Goal: Find specific page/section: Find specific page/section

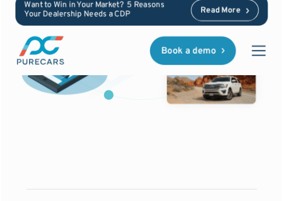
scroll to position [469, 0]
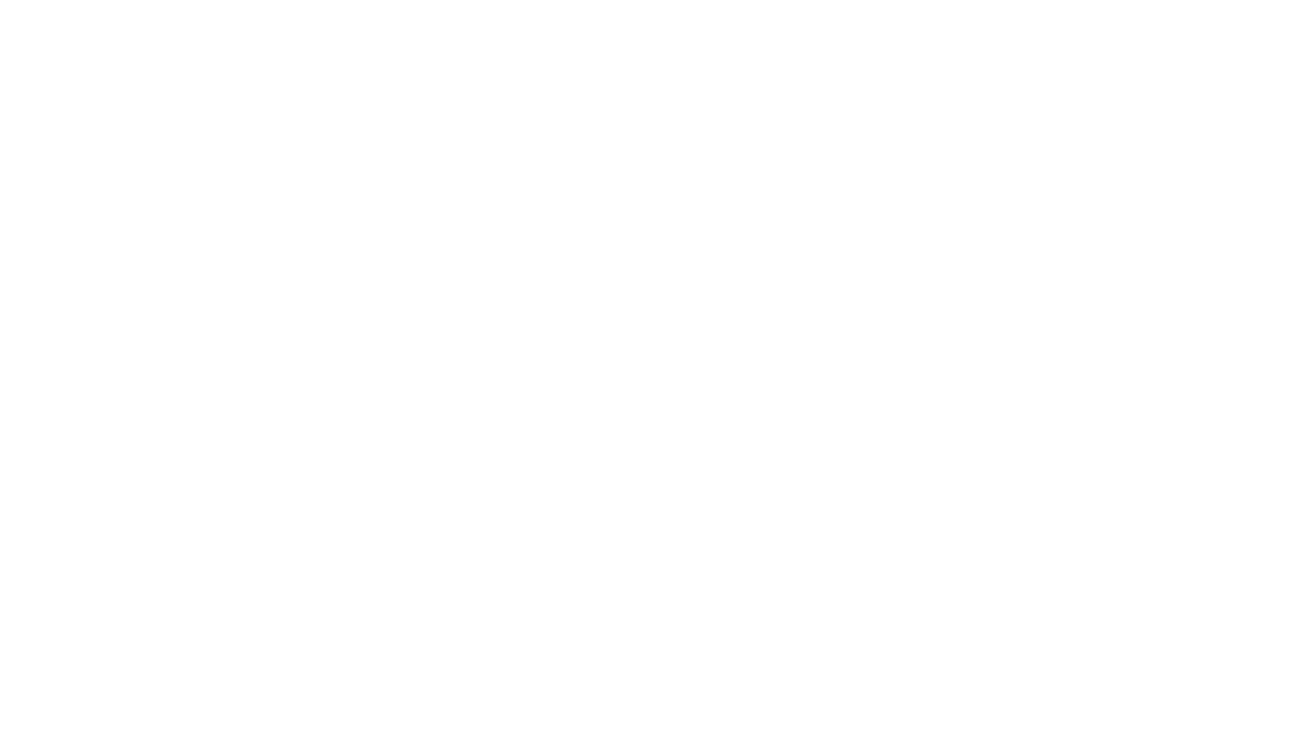
click at [314, 0] on html at bounding box center [656, 0] width 1313 height 0
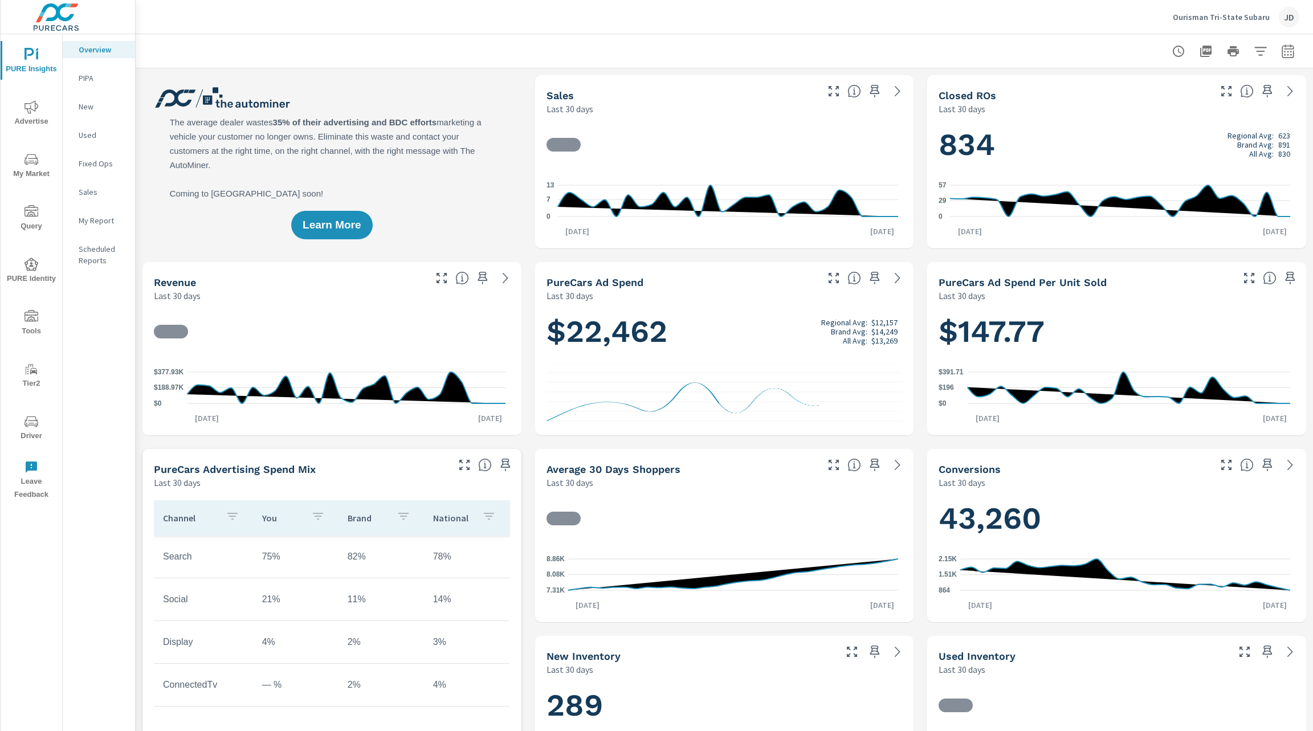
scroll to position [1, 0]
click at [35, 58] on icon "nav menu" at bounding box center [32, 55] width 14 height 14
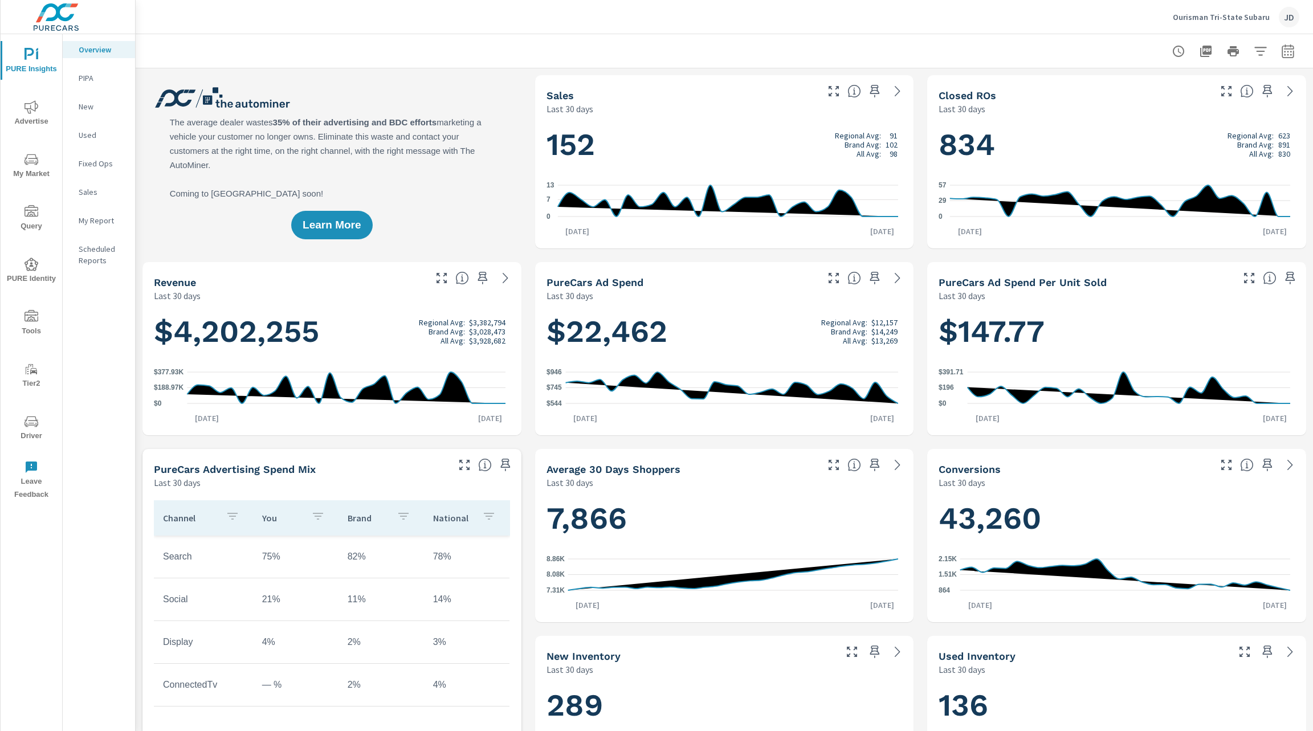
scroll to position [1, 0]
click at [1293, 10] on div "JD" at bounding box center [1289, 17] width 21 height 21
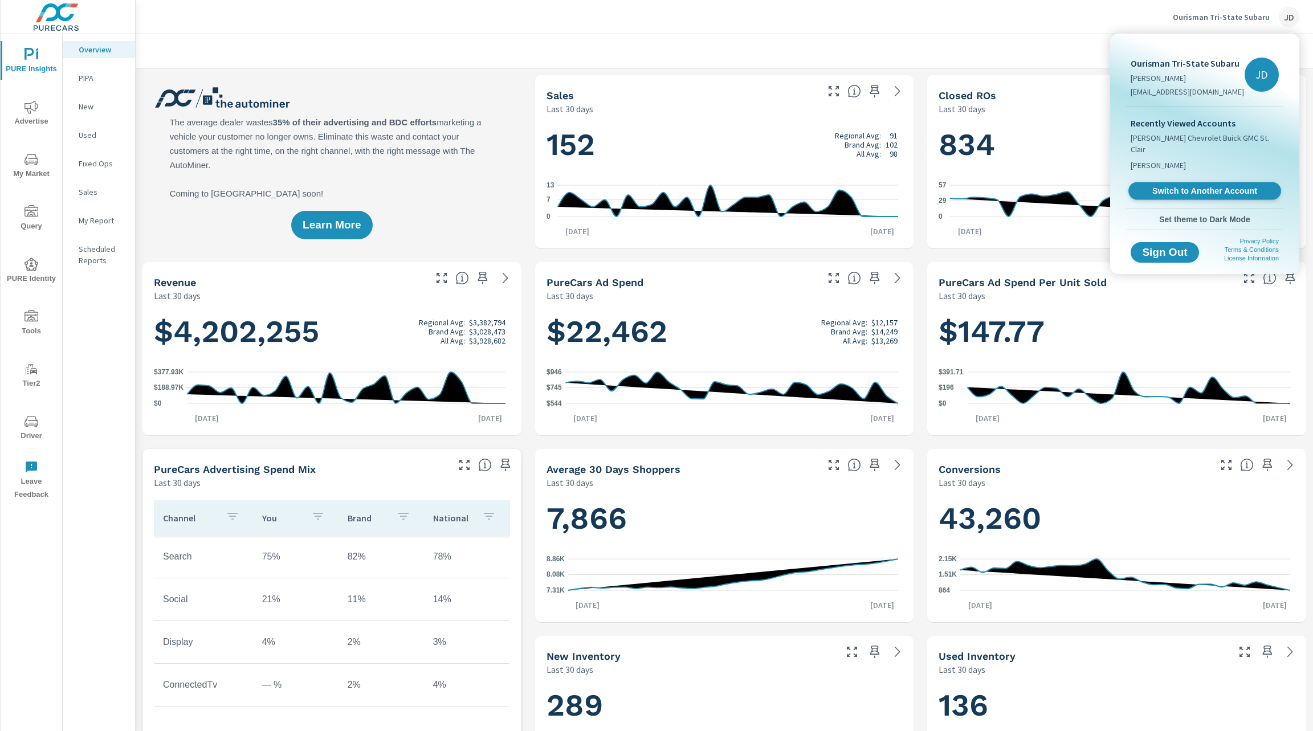
click at [1199, 186] on span "Switch to Another Account" at bounding box center [1205, 191] width 140 height 11
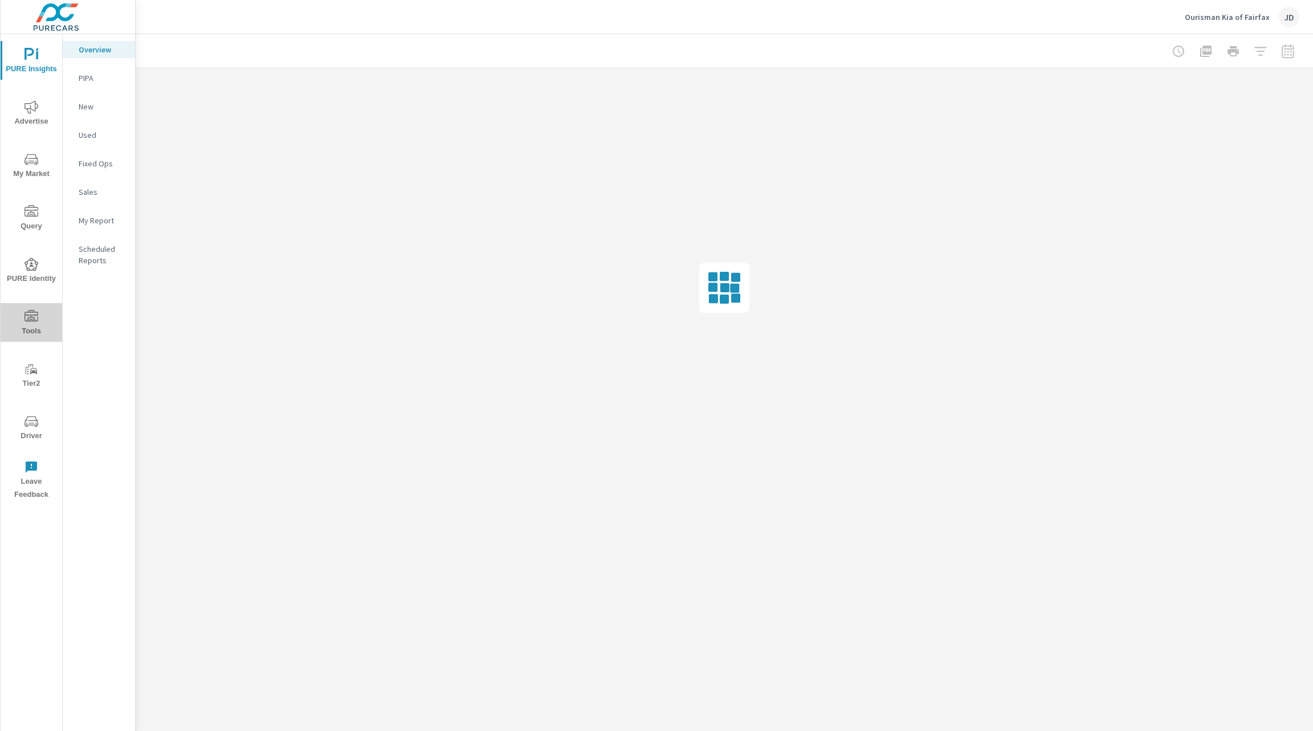
click at [39, 320] on span "Tools" at bounding box center [31, 324] width 55 height 28
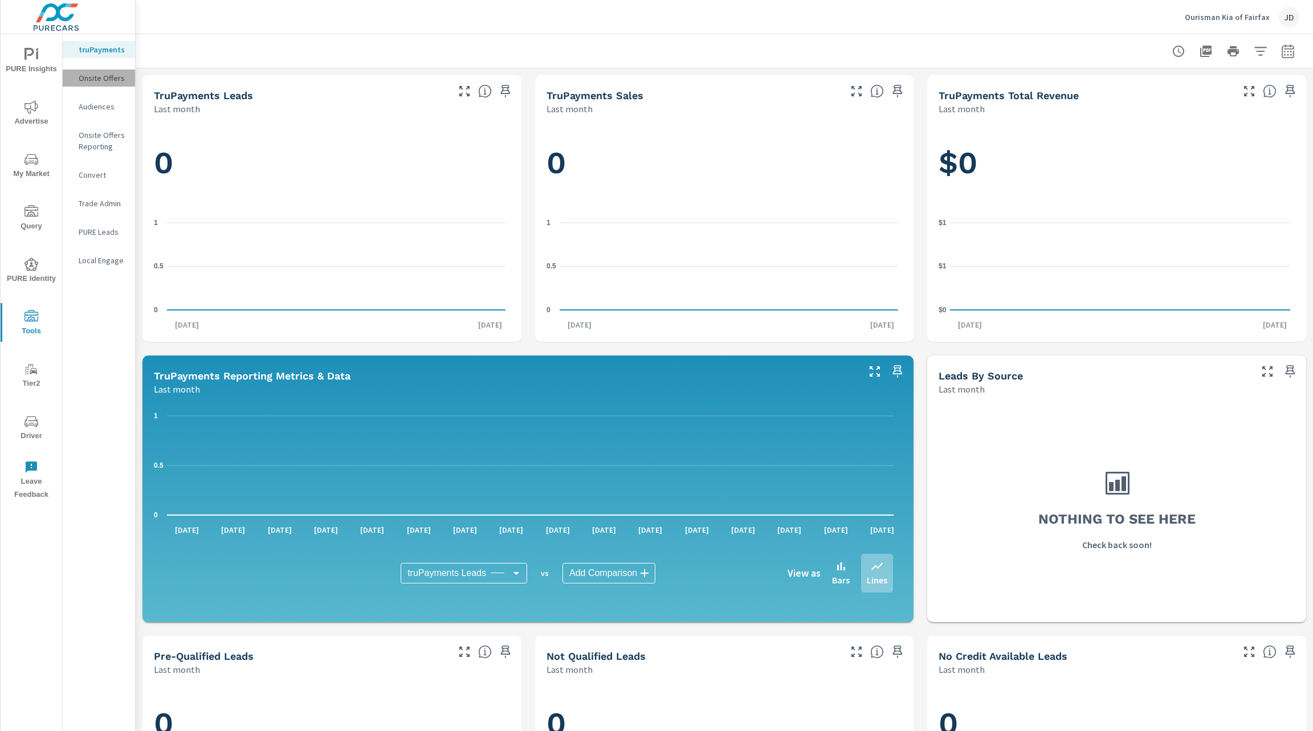
click at [106, 83] on p "Onsite Offers" at bounding box center [102, 77] width 47 height 11
